Goal: Task Accomplishment & Management: Manage account settings

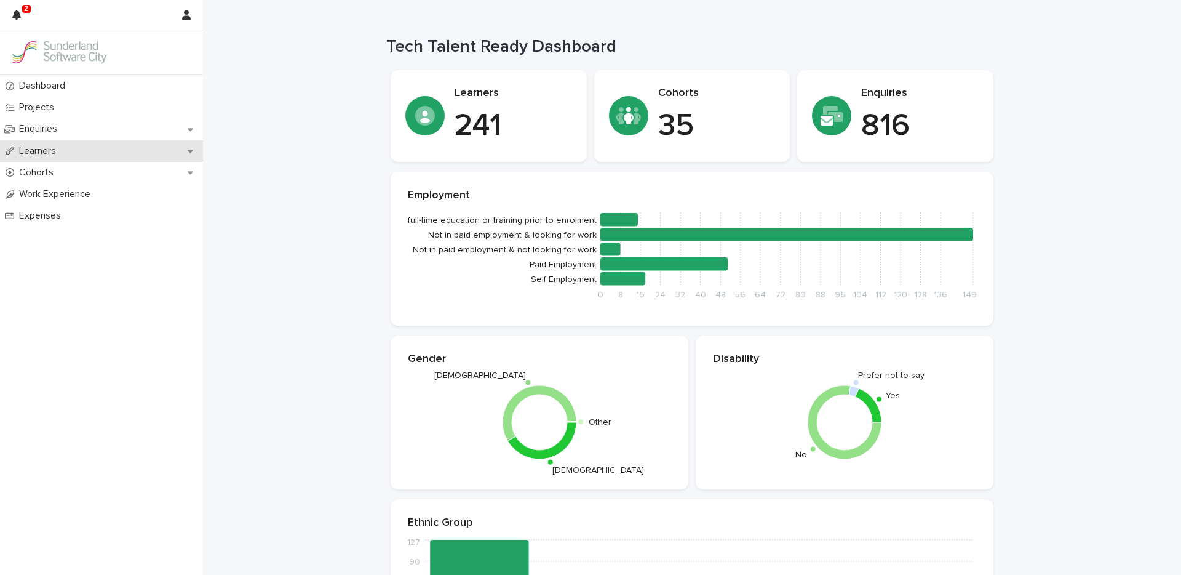
click at [47, 152] on p "Learners" at bounding box center [40, 151] width 52 height 12
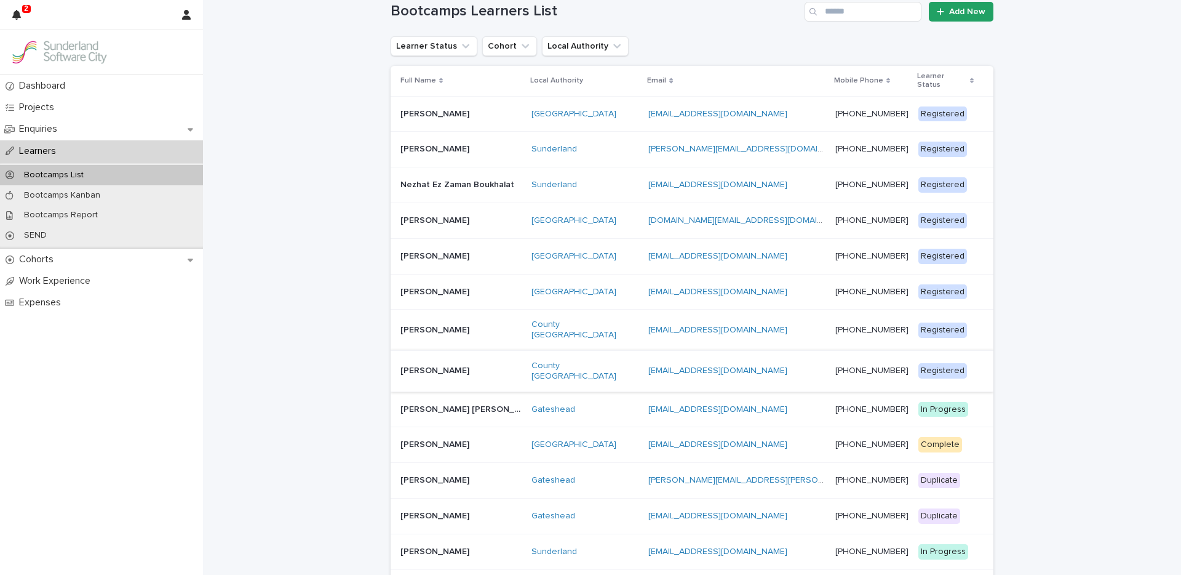
scroll to position [25, 0]
click at [471, 215] on p at bounding box center [461, 220] width 121 height 10
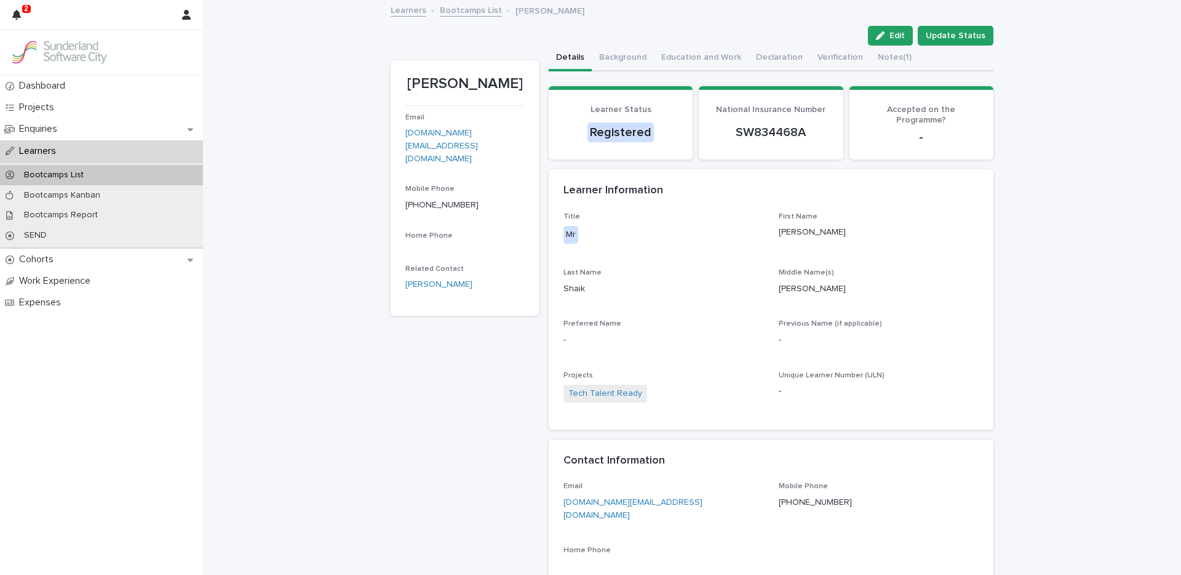
click at [832, 58] on button "Verification" at bounding box center [840, 59] width 60 height 26
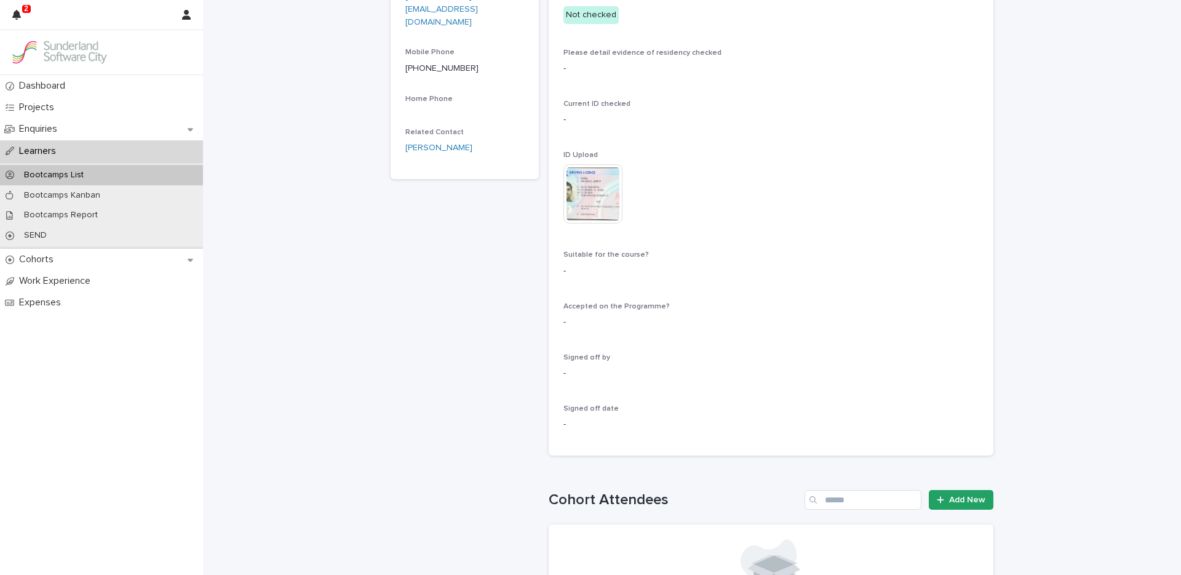
scroll to position [254, 0]
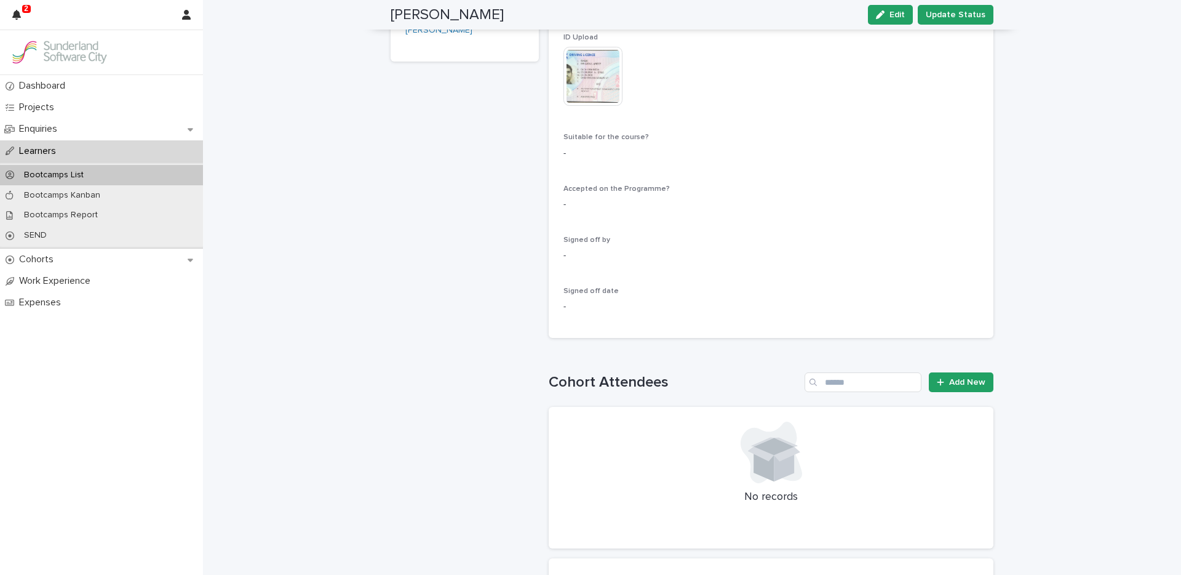
click at [882, 18] on icon "button" at bounding box center [880, 14] width 9 height 9
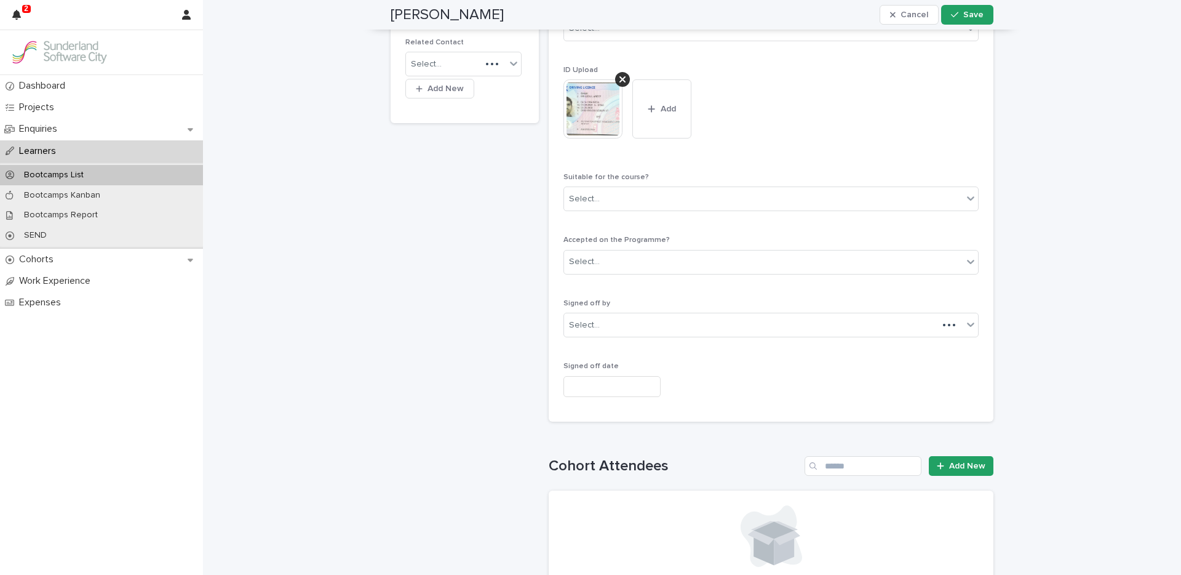
scroll to position [301, 0]
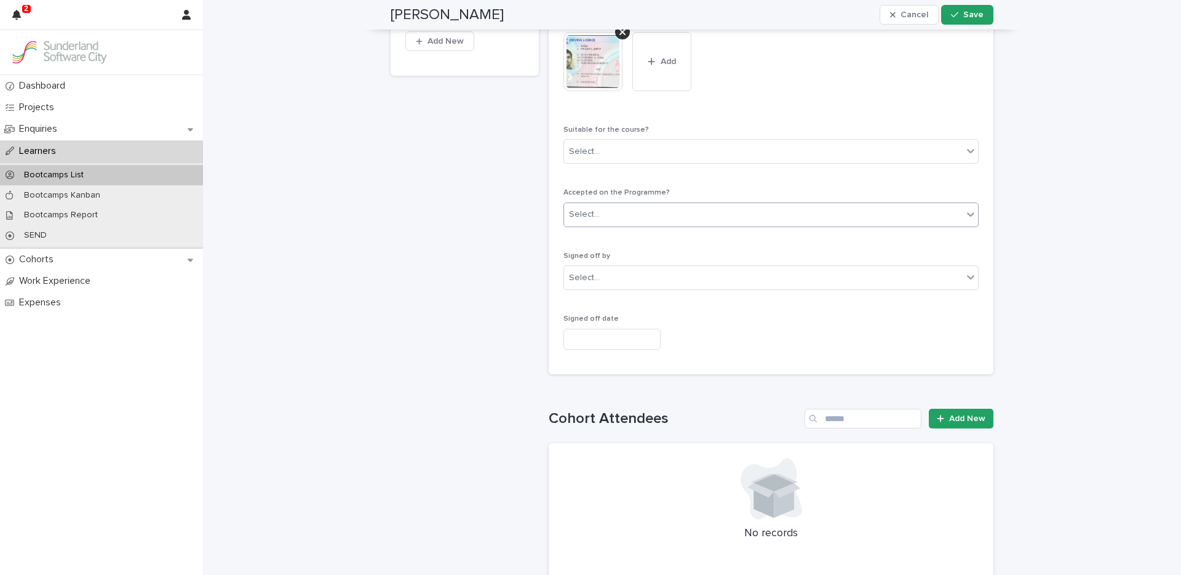
click at [610, 220] on div "Select..." at bounding box center [763, 214] width 399 height 20
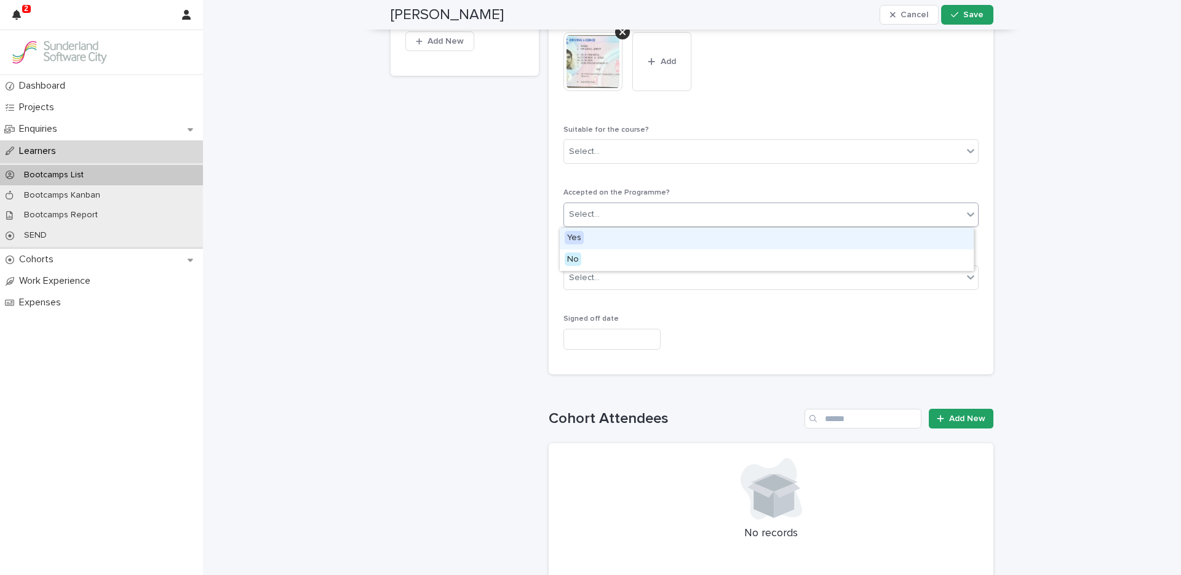
click at [641, 218] on div "Select..." at bounding box center [763, 214] width 399 height 20
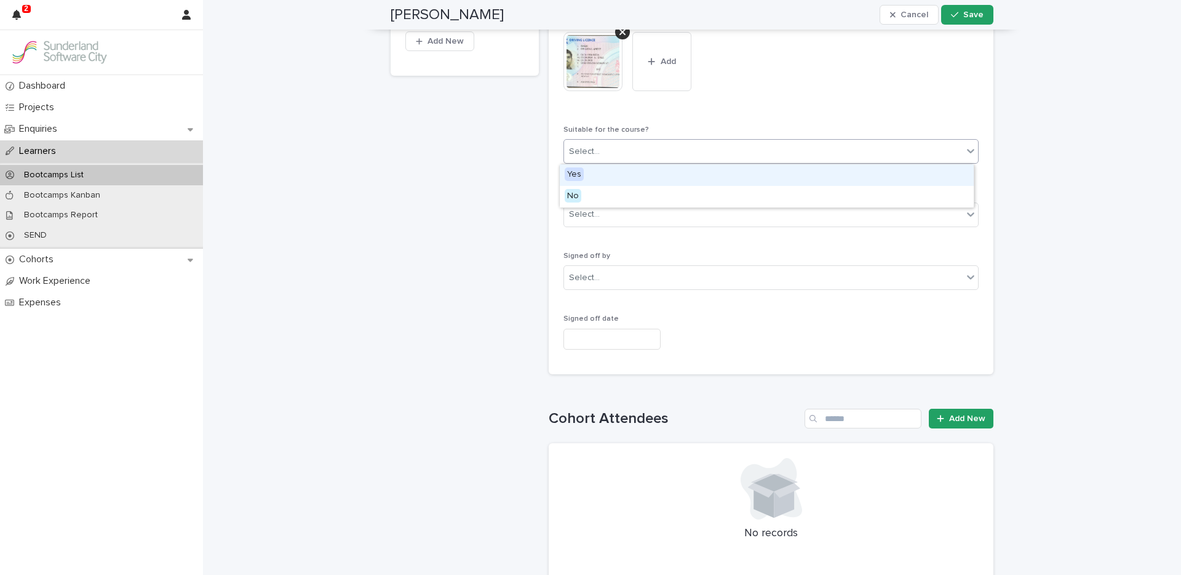
click at [638, 158] on div "Select..." at bounding box center [763, 152] width 399 height 20
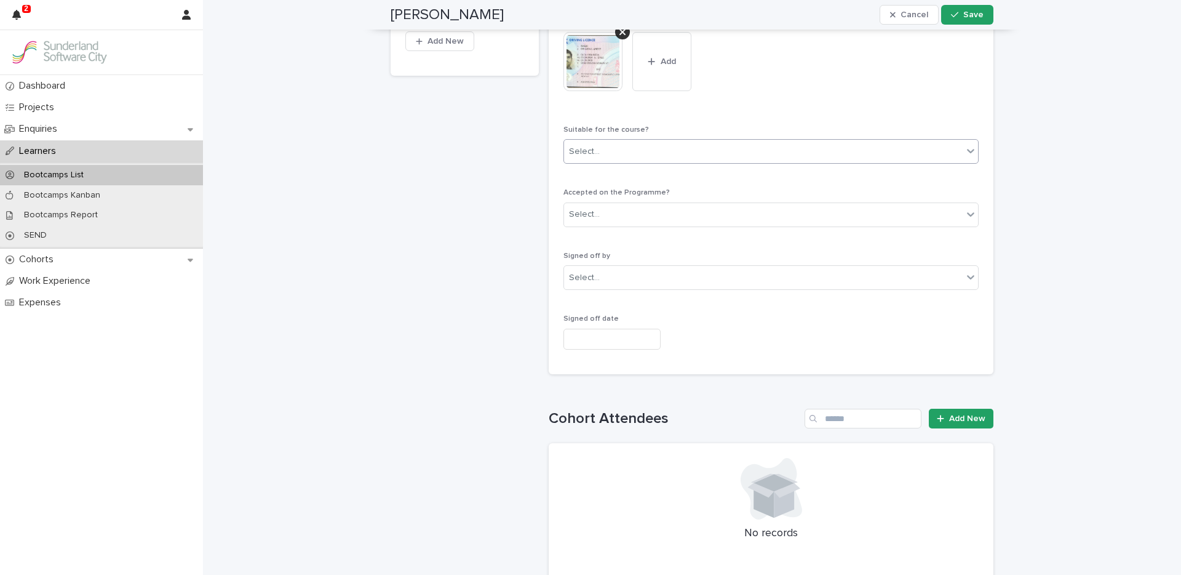
click at [652, 151] on div "Select..." at bounding box center [763, 152] width 399 height 20
click at [615, 274] on div "Select..." at bounding box center [763, 278] width 399 height 20
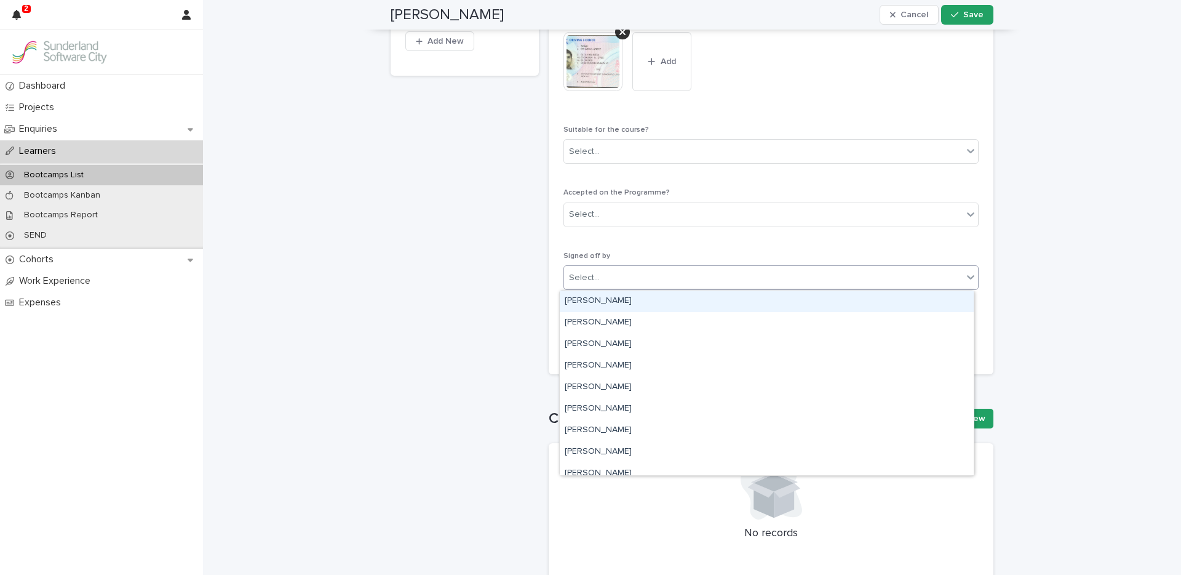
click at [618, 275] on div "Select..." at bounding box center [763, 278] width 399 height 20
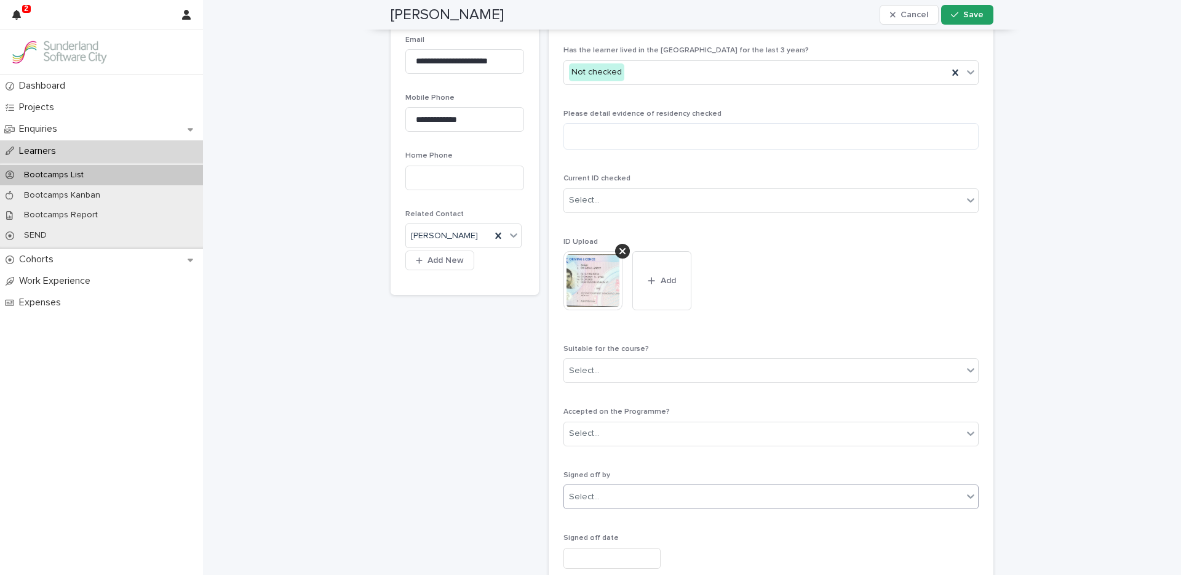
scroll to position [0, 0]
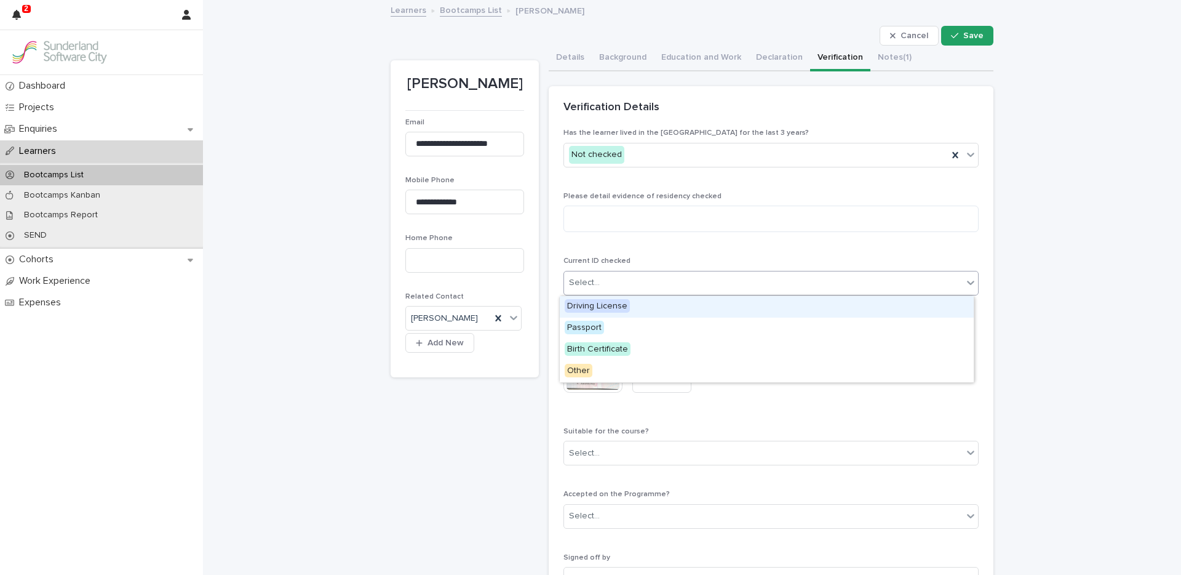
click at [653, 282] on div "Select..." at bounding box center [763, 283] width 399 height 20
click at [664, 281] on div "Select..." at bounding box center [763, 283] width 399 height 20
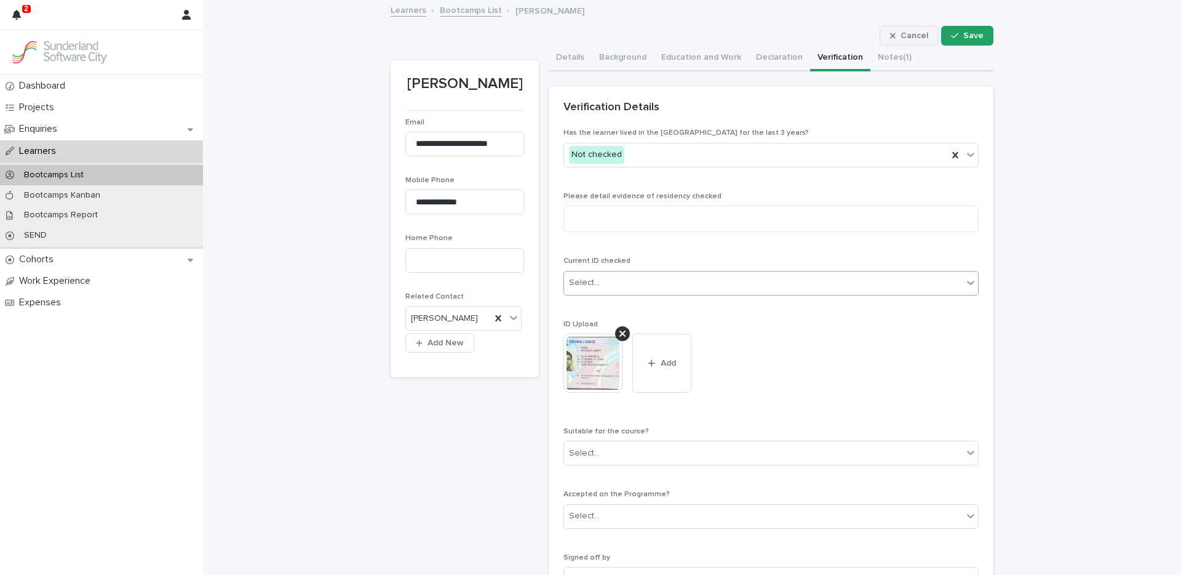
click at [911, 31] on span "Cancel" at bounding box center [915, 35] width 28 height 9
